Goal: Find contact information: Find contact information

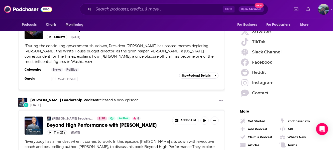
scroll to position [726, 0]
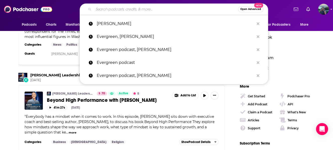
click at [148, 10] on input "Search podcasts, credits, & more..." at bounding box center [165, 9] width 144 height 8
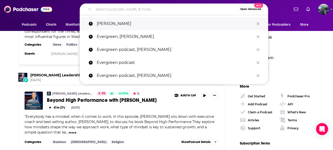
click at [116, 23] on p "[PERSON_NAME]" at bounding box center [175, 23] width 157 height 13
type input "[PERSON_NAME]"
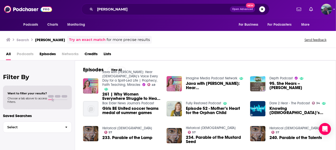
click at [261, 80] on img "95. She Hears -- Rachael Groll" at bounding box center [257, 83] width 15 height 15
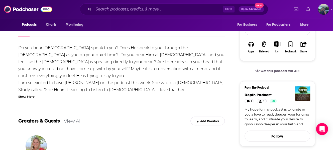
scroll to position [25, 0]
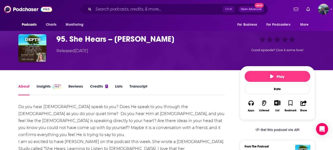
click at [42, 87] on link "Insights" at bounding box center [49, 90] width 25 height 12
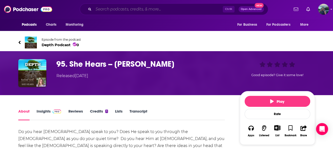
click at [126, 7] on input "Search podcasts, credits, & more..." at bounding box center [157, 9] width 129 height 8
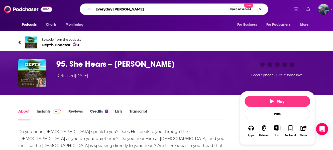
type input "Everyday Better"
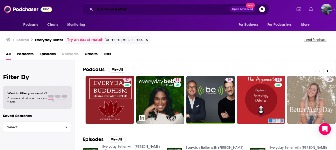
click at [127, 10] on input "Everyday Better" at bounding box center [162, 9] width 135 height 8
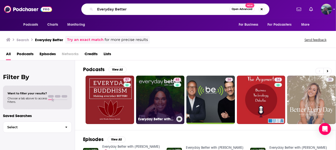
click at [155, 96] on link "63 Everyday Better with [PERSON_NAME]" at bounding box center [160, 100] width 49 height 49
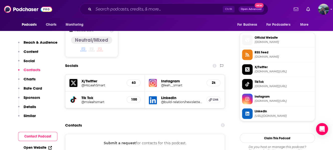
scroll to position [401, 0]
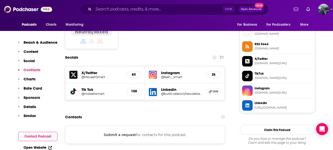
click at [114, 132] on button "Submit a request" at bounding box center [119, 135] width 32 height 6
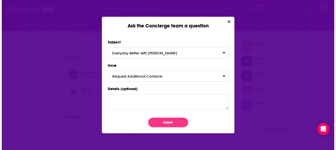
scroll to position [0, 0]
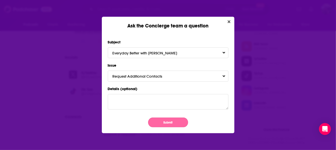
click at [163, 123] on button "Submit" at bounding box center [168, 123] width 40 height 10
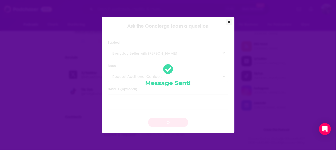
click at [229, 21] on icon "Close" at bounding box center [229, 22] width 3 height 4
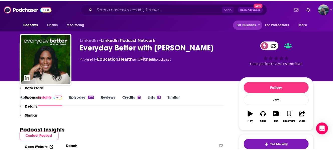
scroll to position [401, 0]
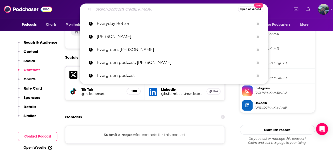
click at [145, 10] on input "Search podcasts, credits, & more..." at bounding box center [165, 9] width 144 height 8
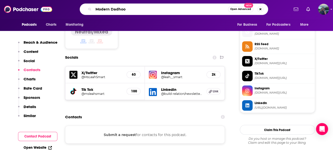
type input "Modern Dadhood"
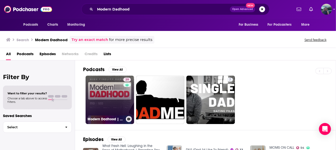
click at [103, 89] on link "39 Modern Dadhood | Unpacking Fatherhood + Parenting for Dads (and Moms!)" at bounding box center [110, 100] width 49 height 49
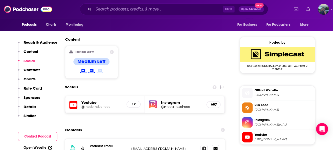
scroll to position [401, 0]
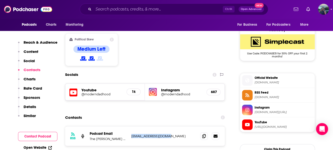
drag, startPoint x: 177, startPoint y: 105, endPoint x: 131, endPoint y: 104, distance: 45.3
click at [131, 134] on p "[EMAIL_ADDRESS][DOMAIN_NAME]" at bounding box center [163, 136] width 65 height 4
copy p "[EMAIL_ADDRESS][DOMAIN_NAME]"
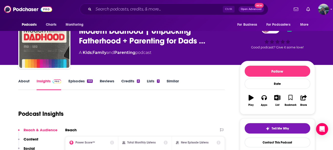
scroll to position [0, 0]
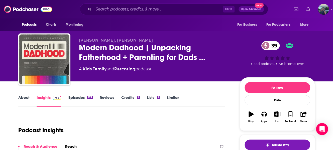
click at [27, 98] on link "About" at bounding box center [23, 101] width 11 height 12
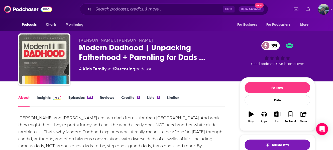
scroll to position [25, 0]
